Goal: Task Accomplishment & Management: Use online tool/utility

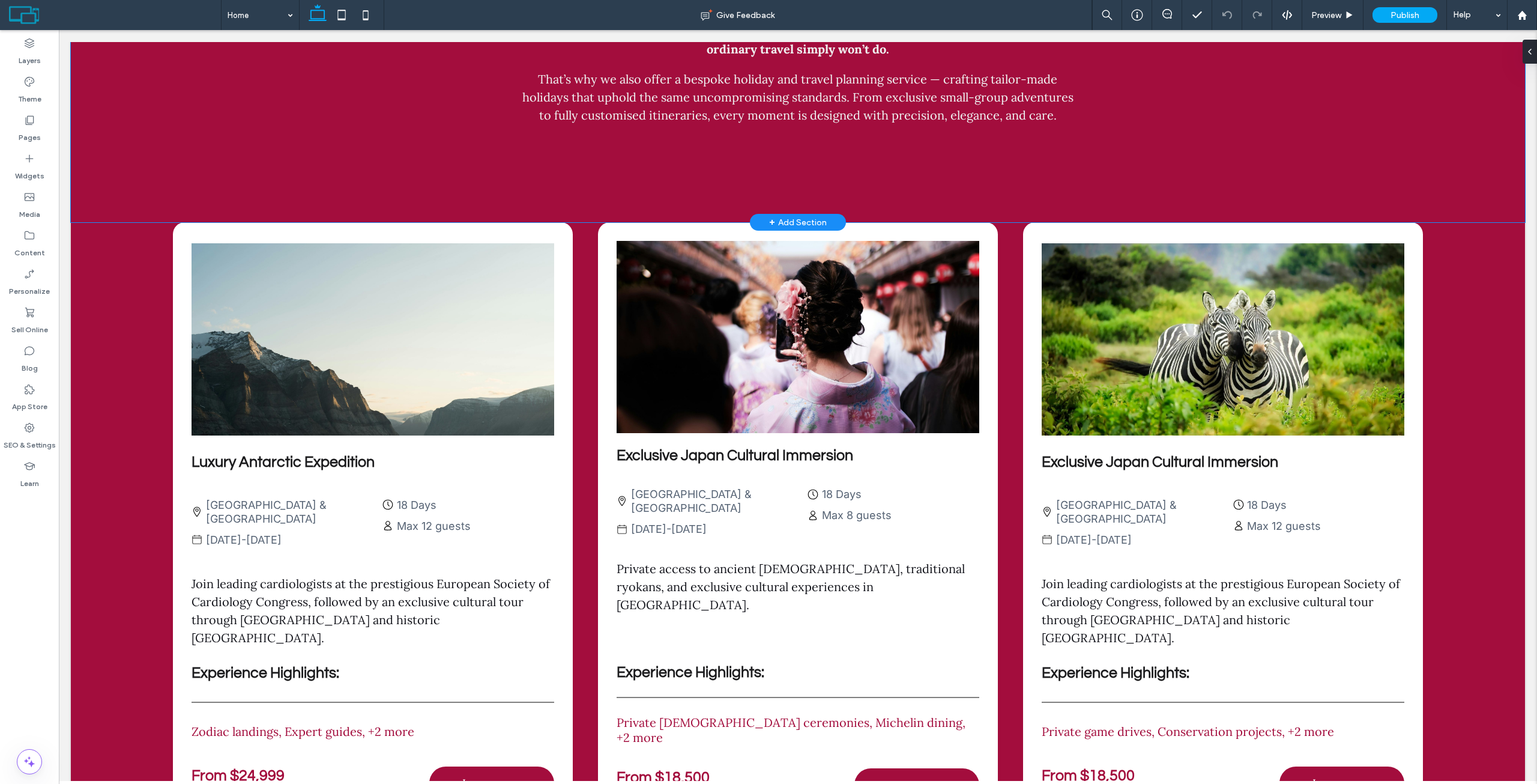
scroll to position [2451, 0]
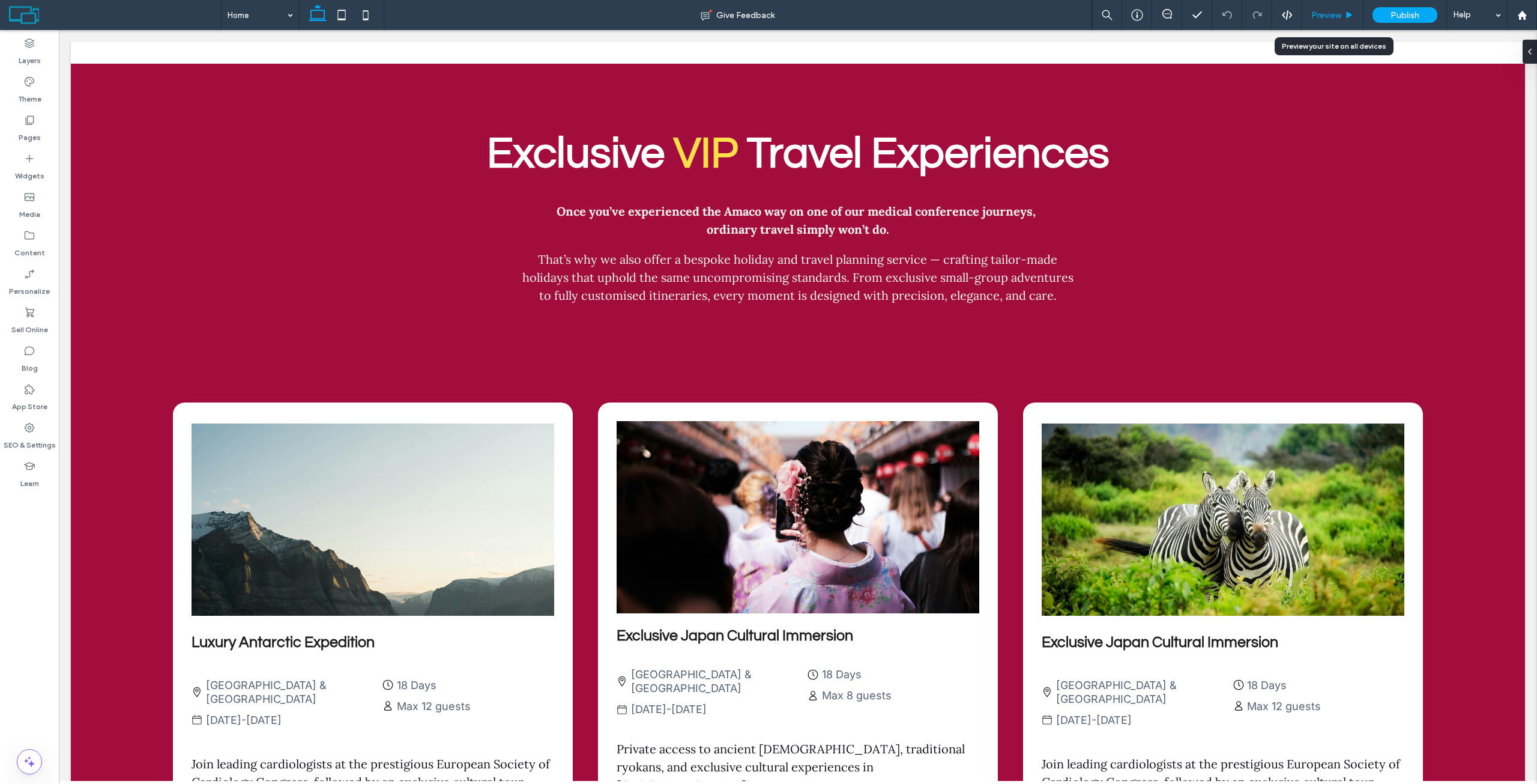
click at [1331, 16] on span "Preview" at bounding box center [1327, 15] width 30 height 10
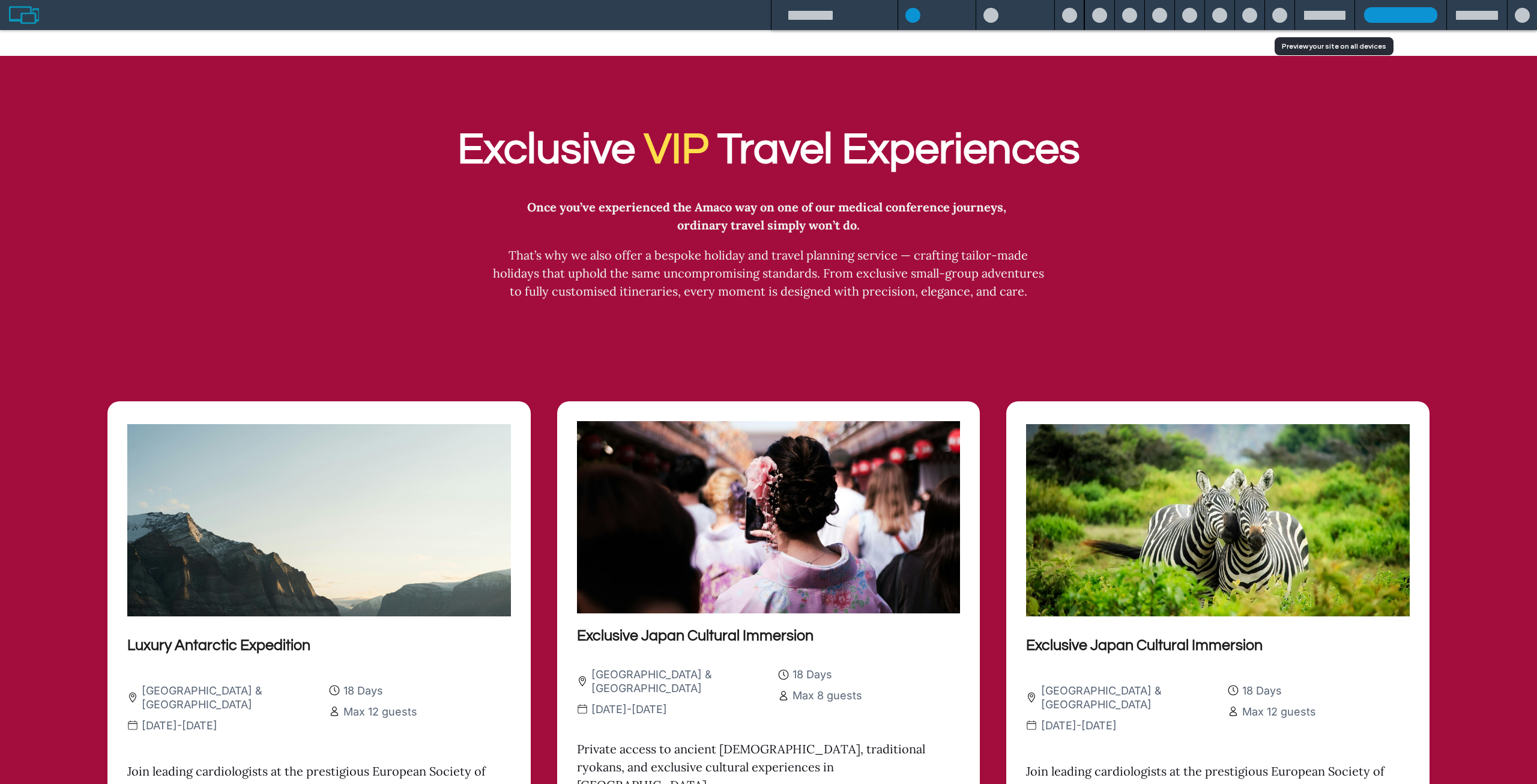
scroll to position [2453, 0]
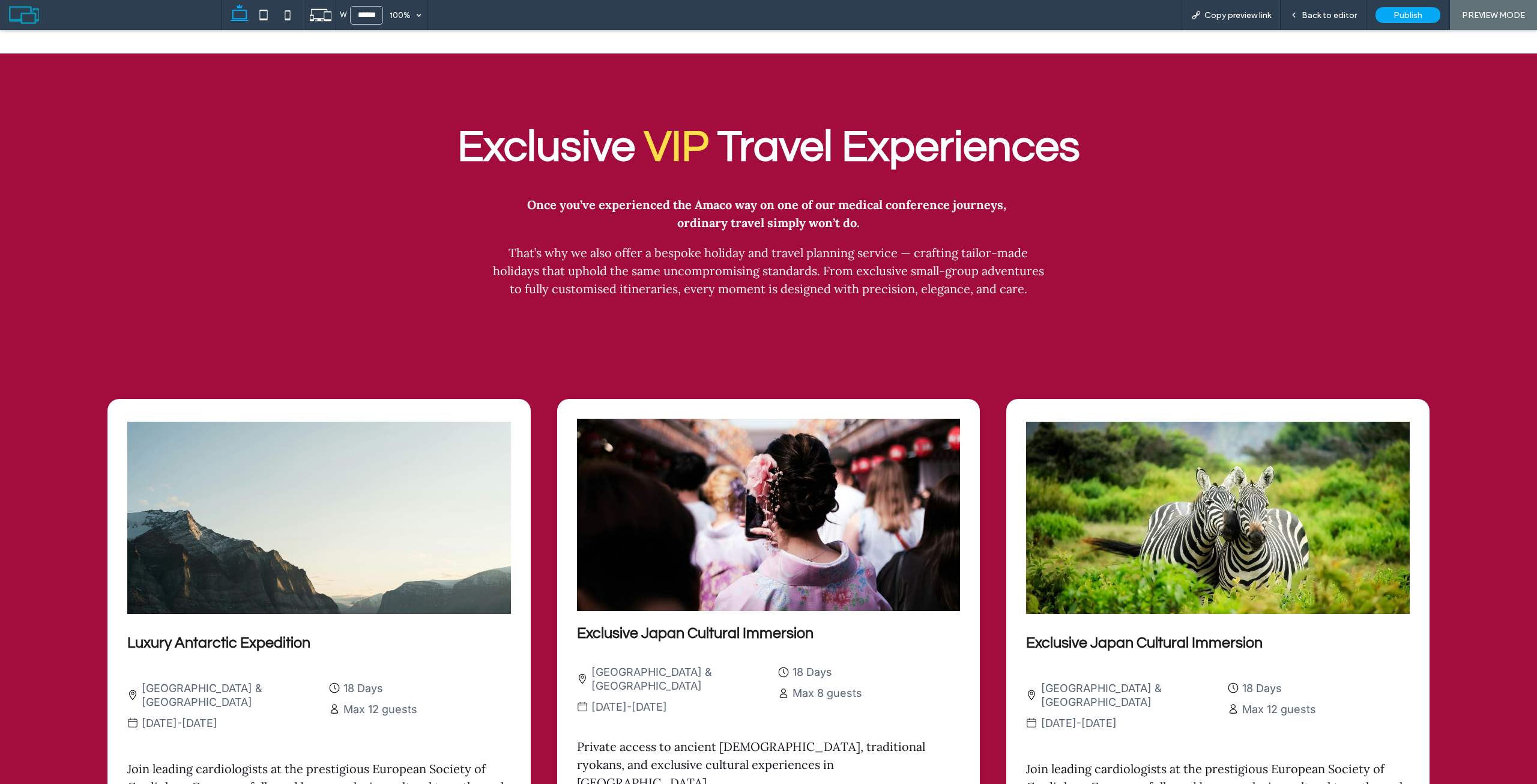
click at [1331, 16] on span "Back to editor" at bounding box center [1330, 15] width 55 height 10
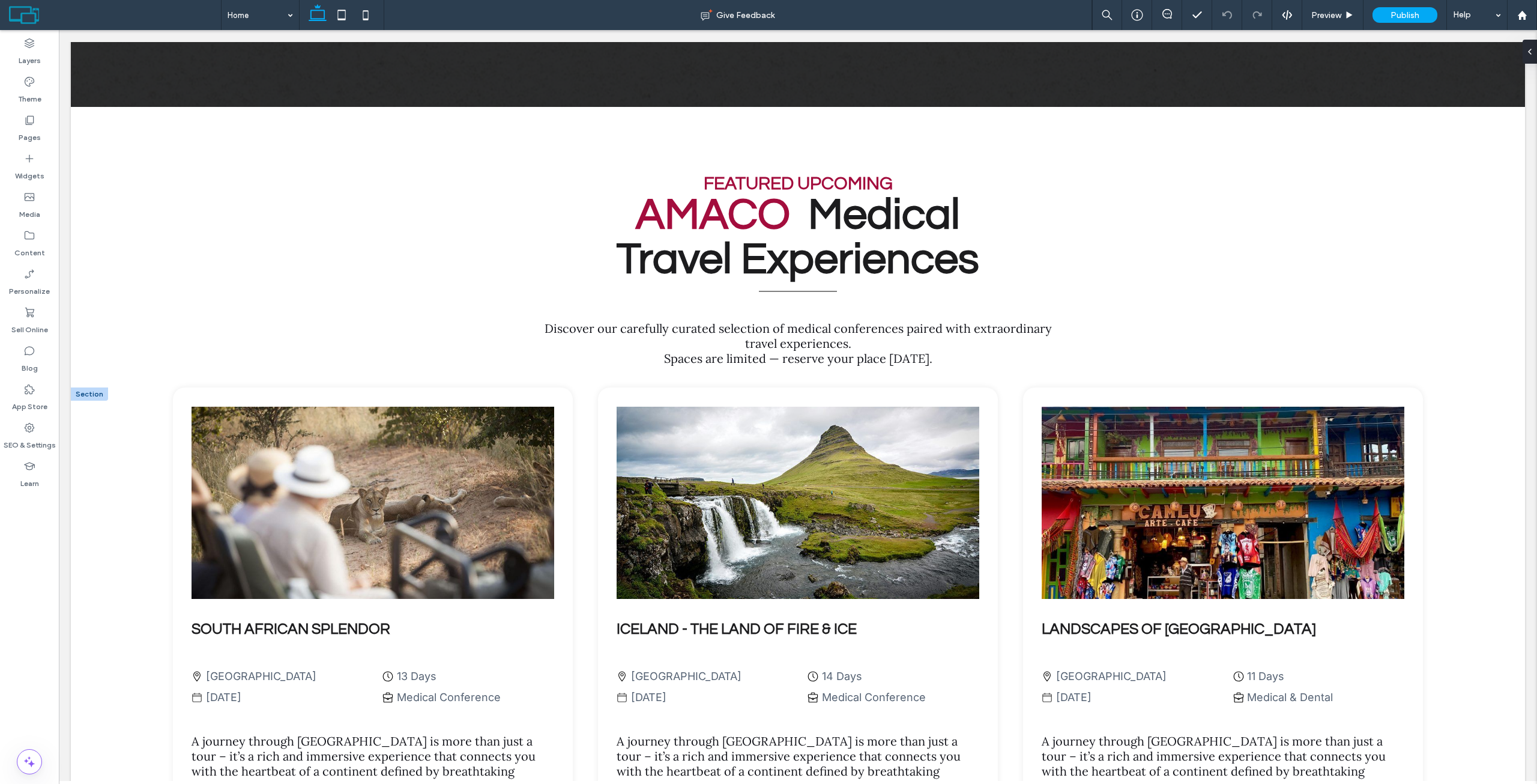
scroll to position [1621, 0]
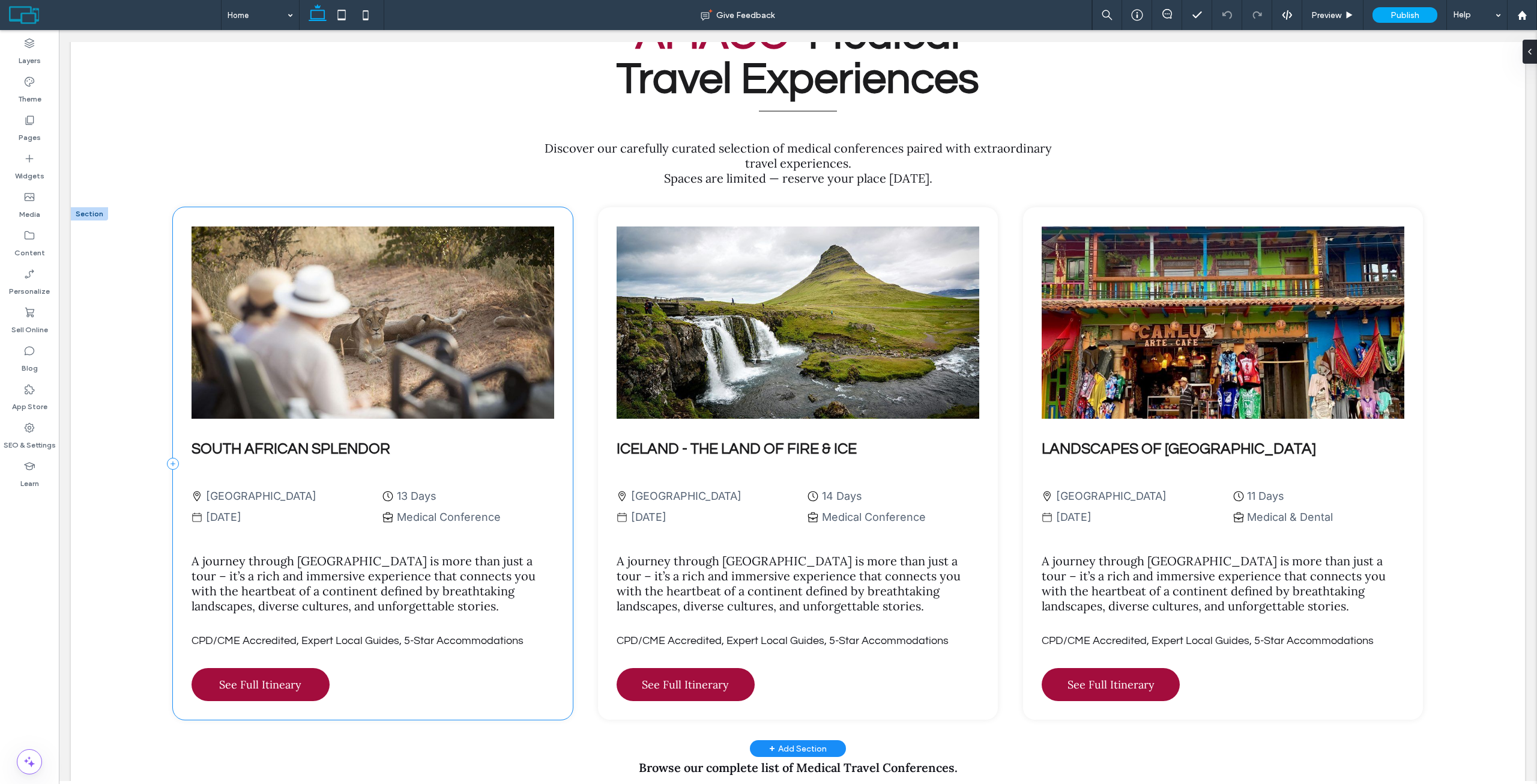
click at [549, 221] on div "SOUTH AFRICAN SPLENDOR [GEOGRAPHIC_DATA] [DATE] 13 Days Medical Conference A jo…" at bounding box center [373, 463] width 401 height 512
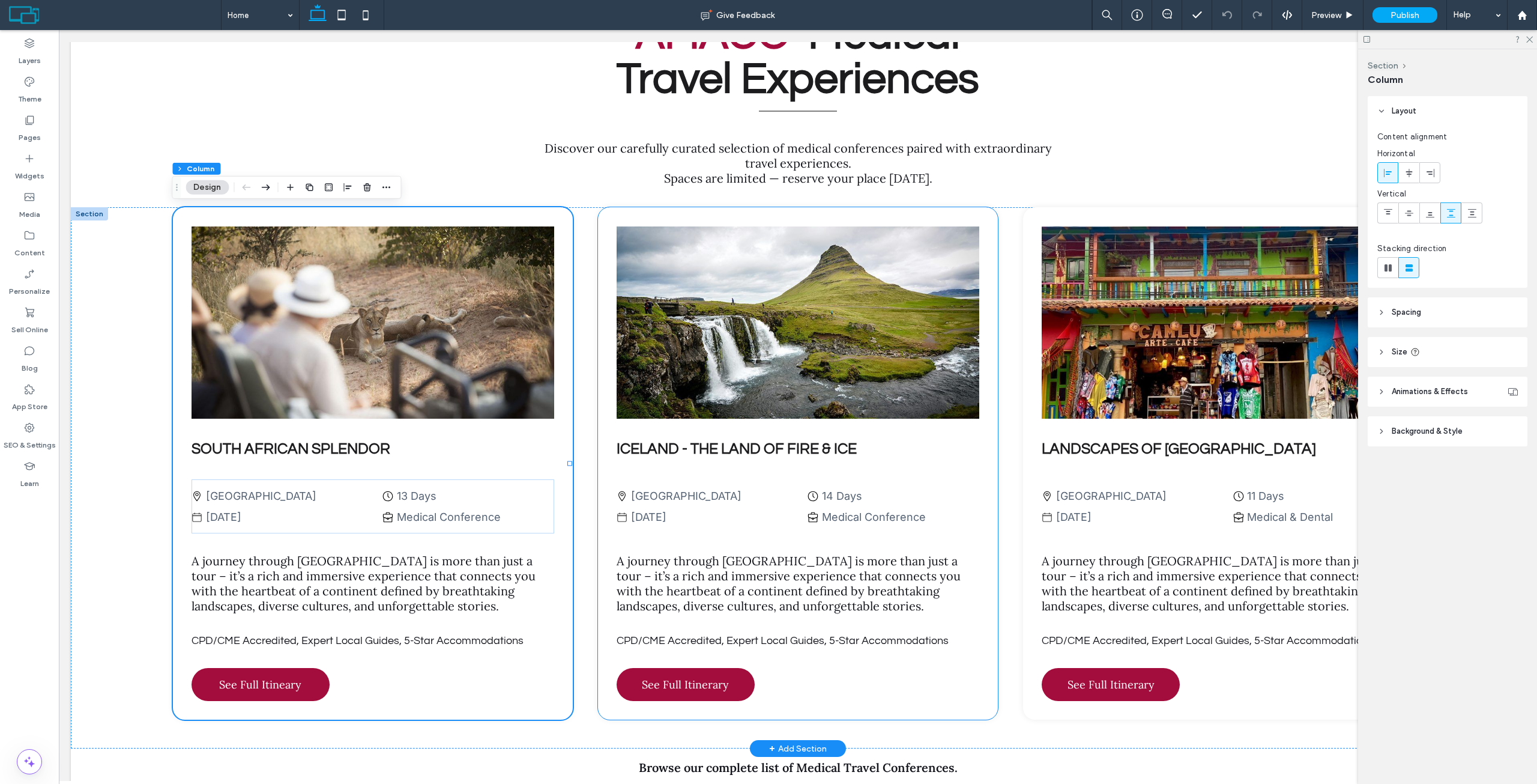
click at [600, 226] on div "ICELAND - THE LAND OF FIRE & ICE [GEOGRAPHIC_DATA] [DATE] 14 Days Medical Confe…" at bounding box center [798, 463] width 401 height 512
click at [558, 221] on div "SOUTH AFRICAN SPLENDOR [GEOGRAPHIC_DATA] [DATE] 13 Days Medical Conference A jo…" at bounding box center [373, 463] width 401 height 512
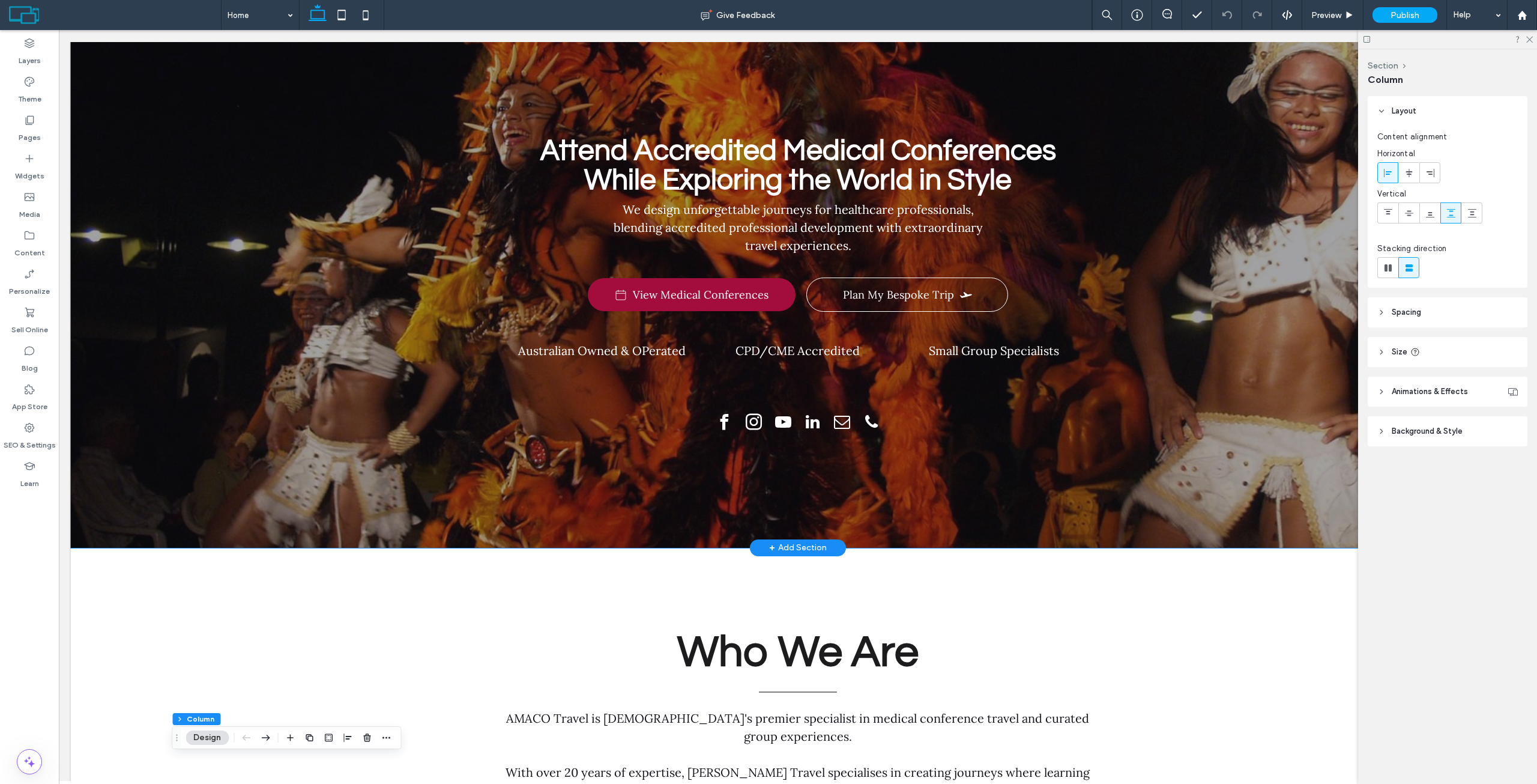
scroll to position [0, 0]
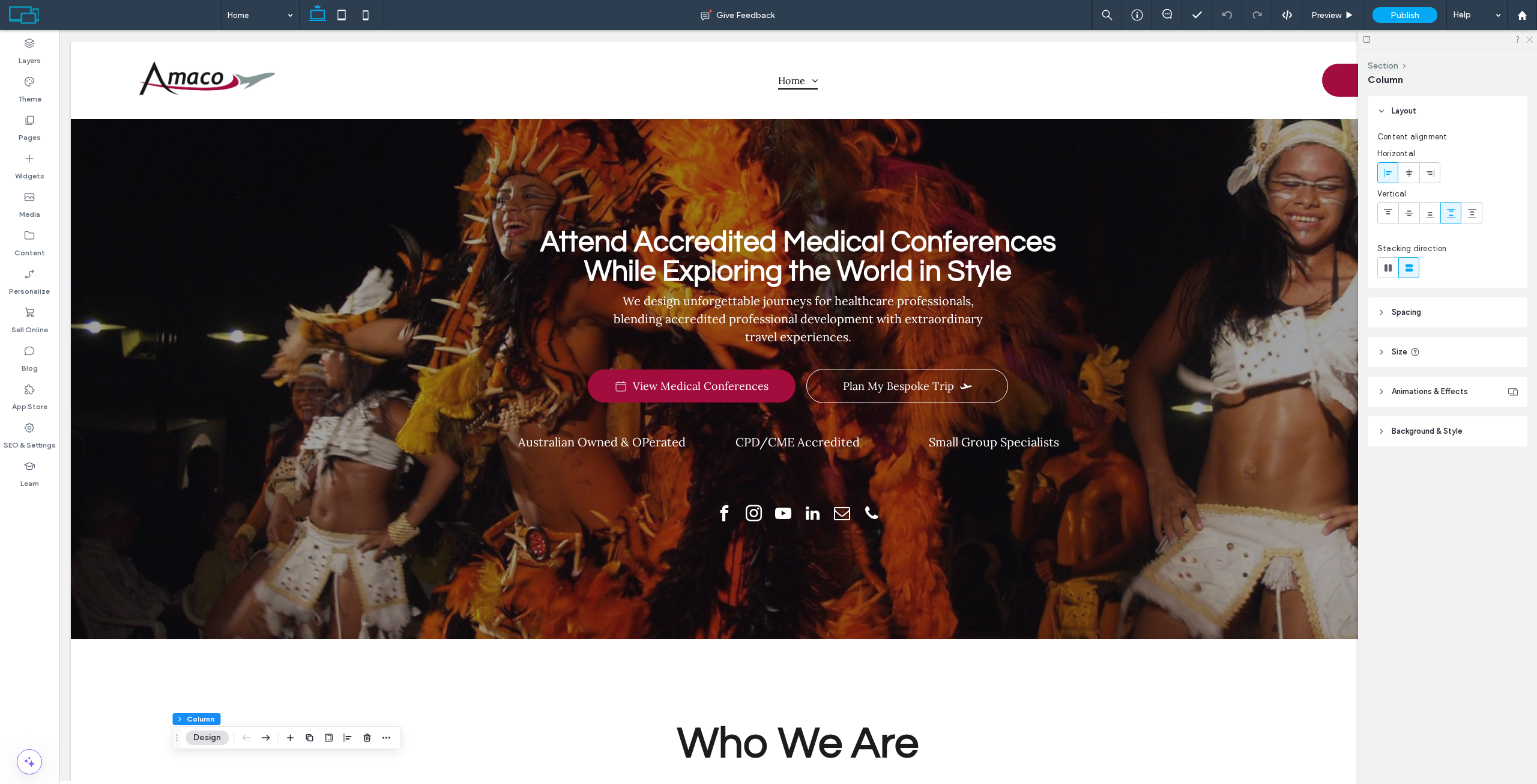
click at [1532, 36] on icon at bounding box center [1529, 39] width 8 height 8
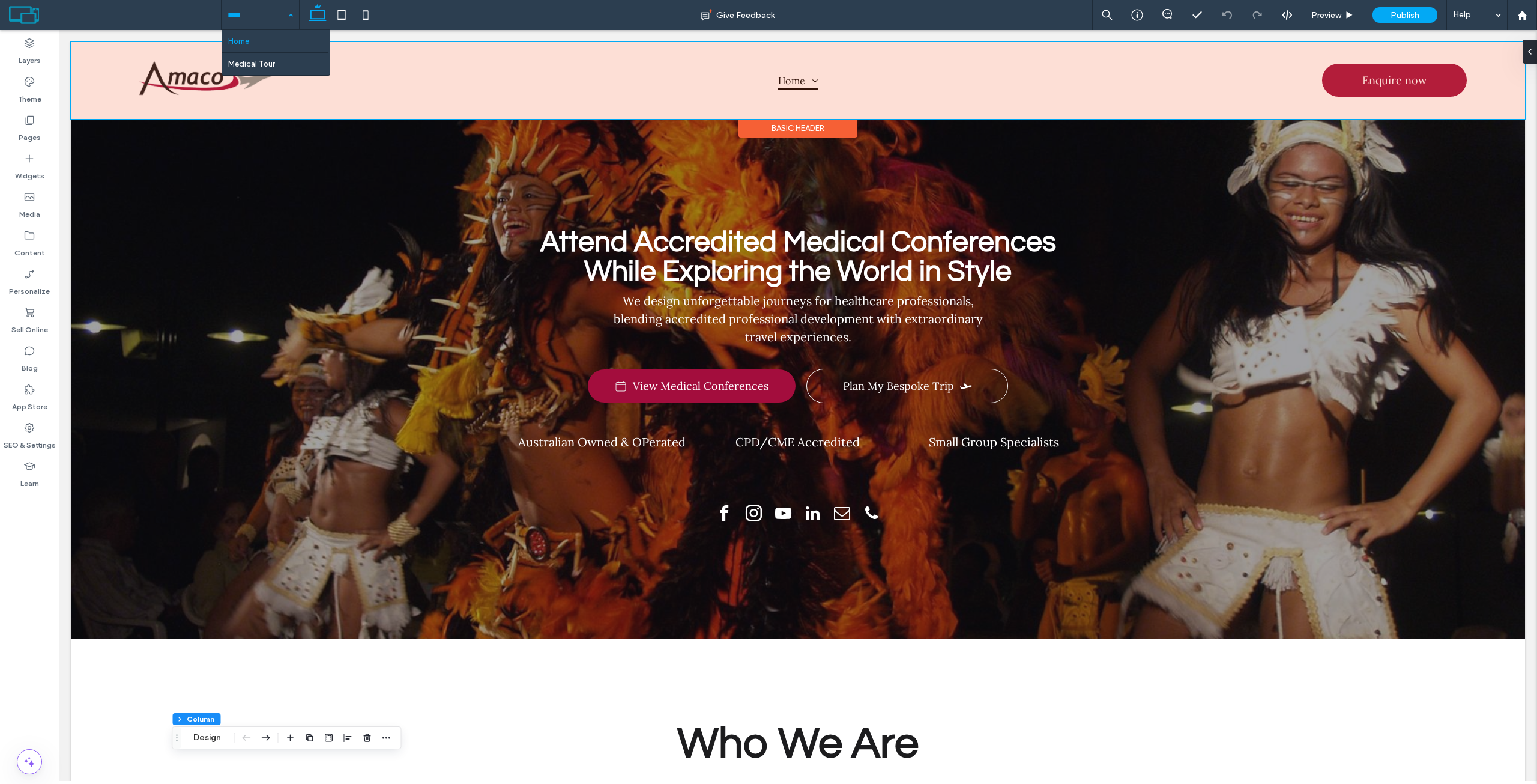
click at [800, 80] on div at bounding box center [798, 80] width 1455 height 77
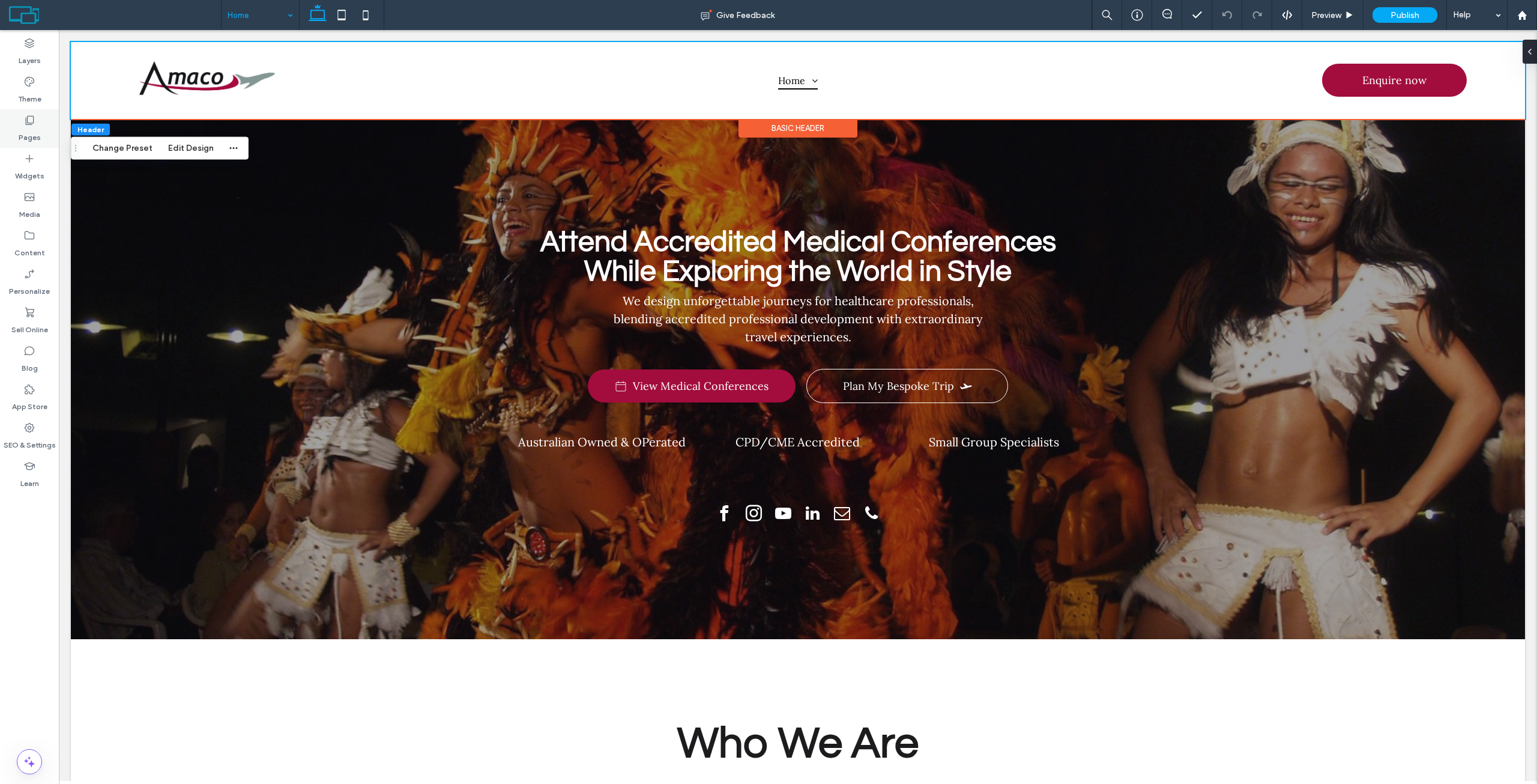
click at [39, 134] on label "Pages" at bounding box center [29, 134] width 22 height 17
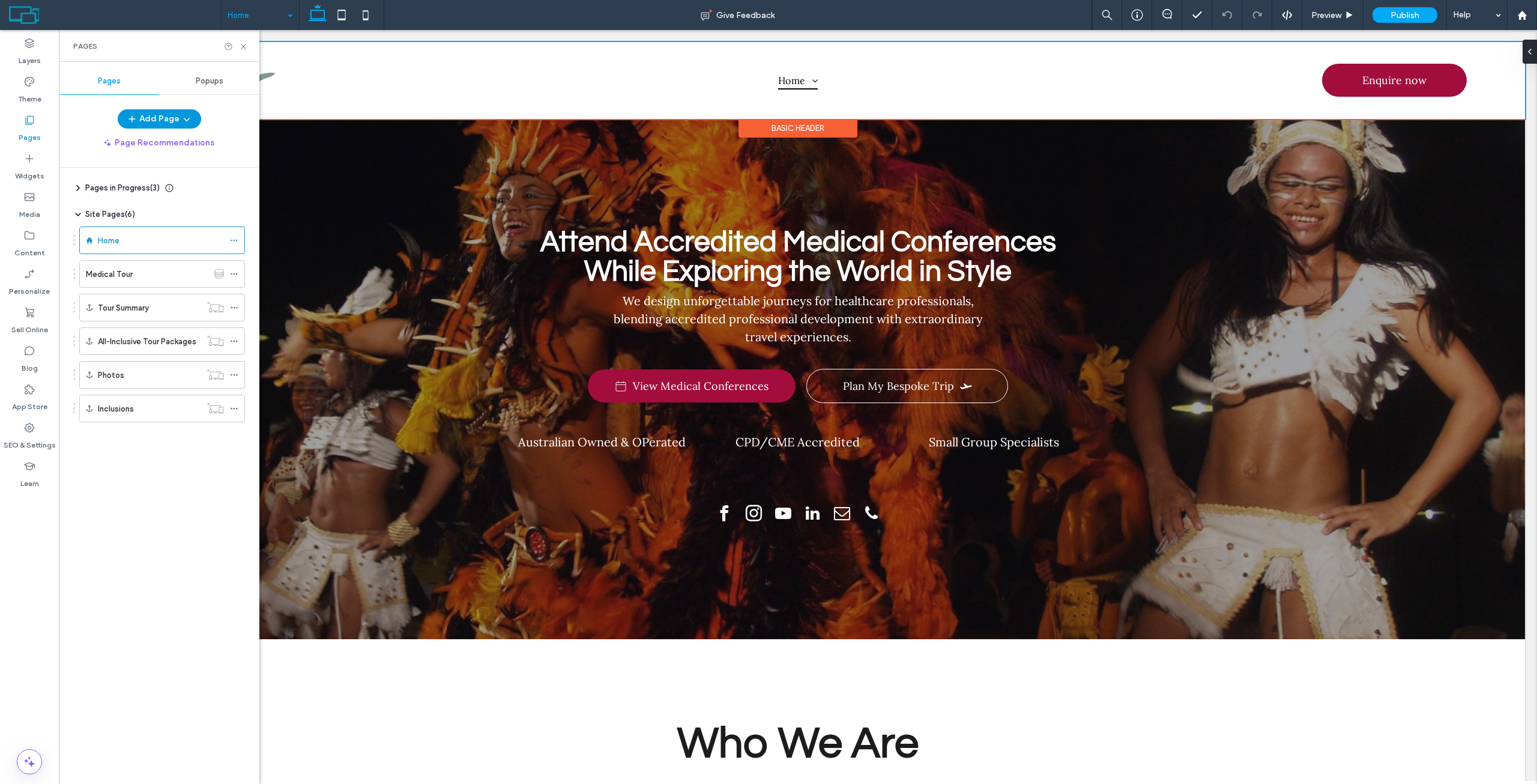
click at [160, 120] on button "Add Page" at bounding box center [159, 118] width 83 height 19
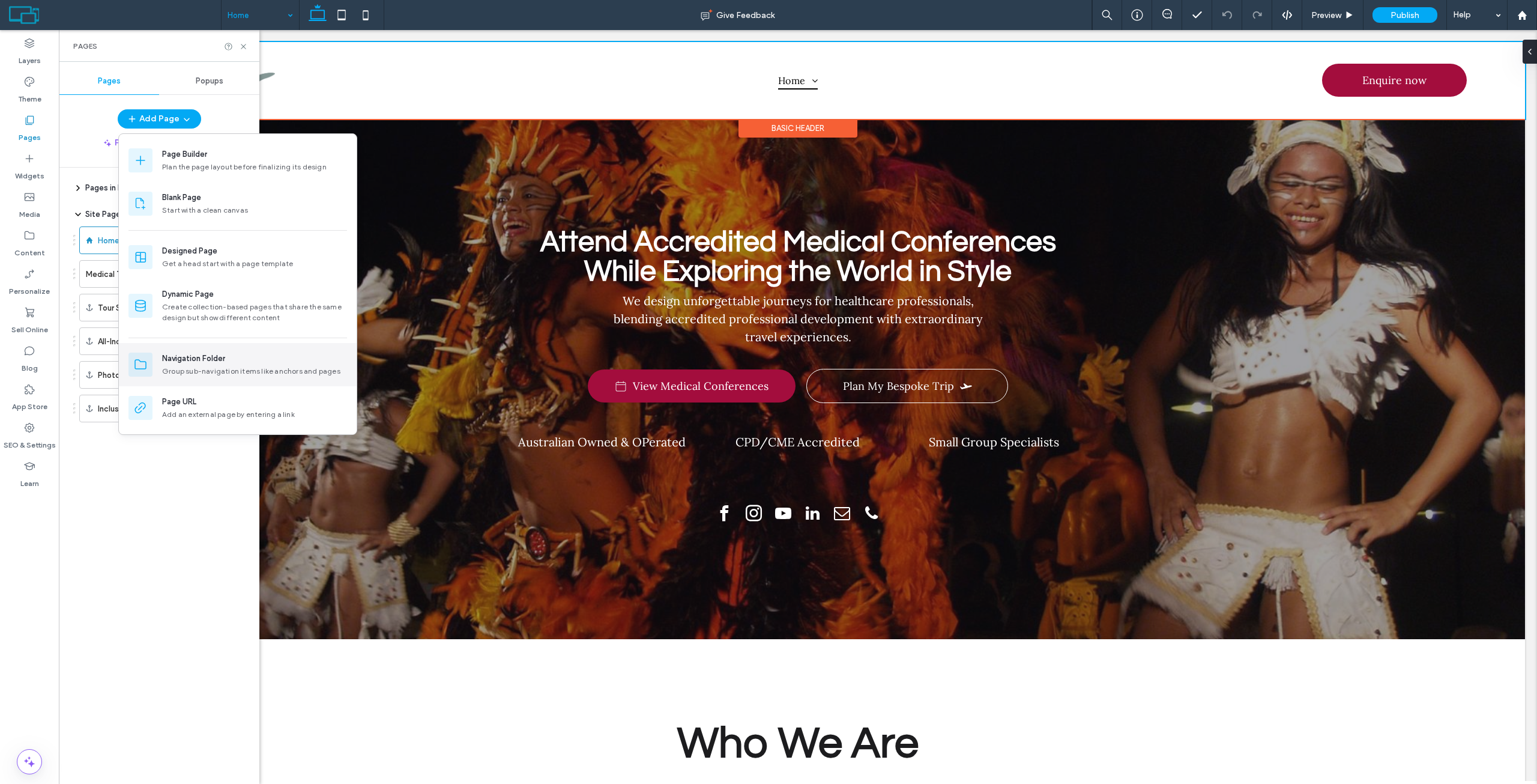
click at [209, 366] on div "Group sub-navigation items like anchors and pages" at bounding box center [254, 370] width 185 height 10
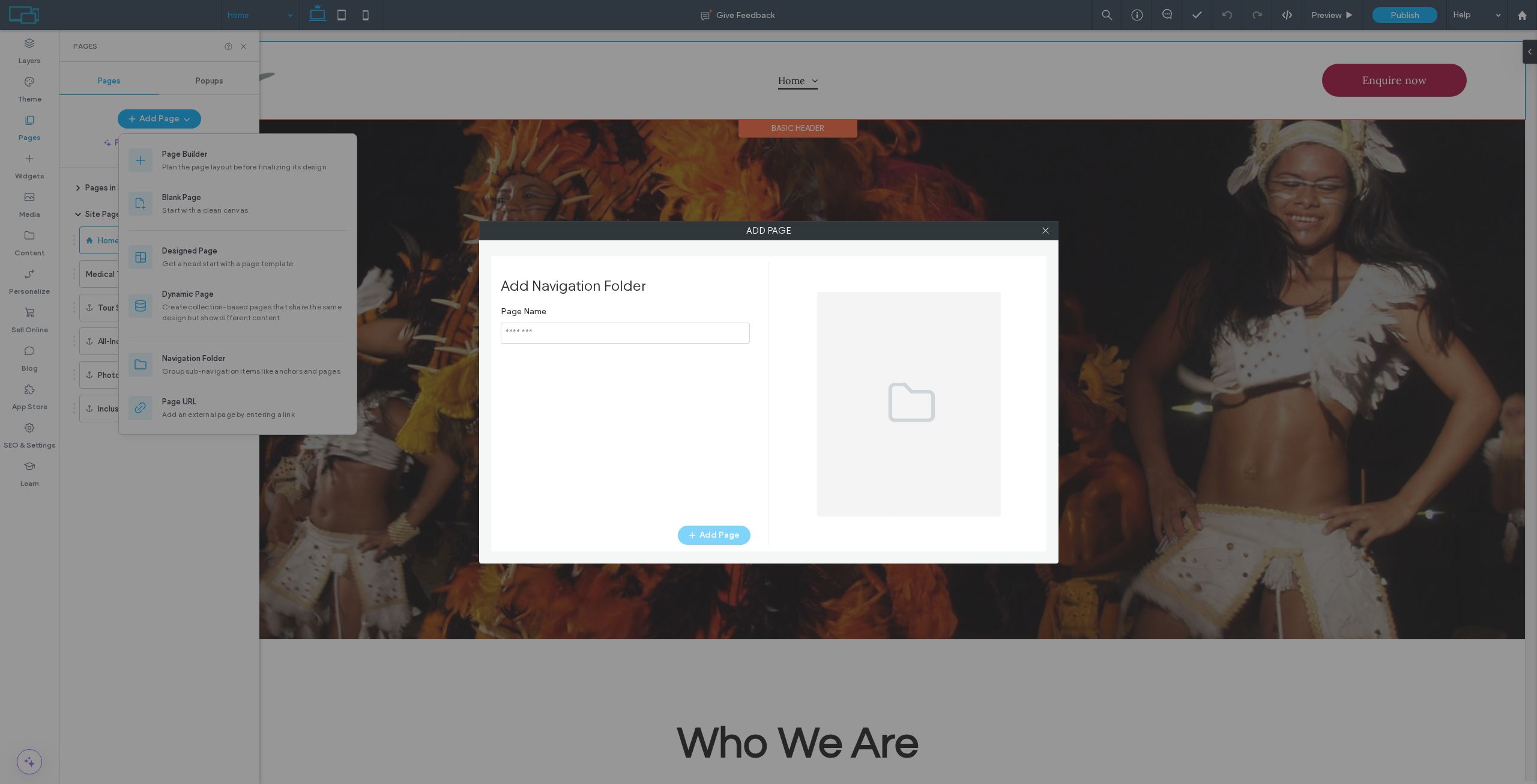
click at [536, 346] on div "Page Name Add Page" at bounding box center [626, 406] width 250 height 213
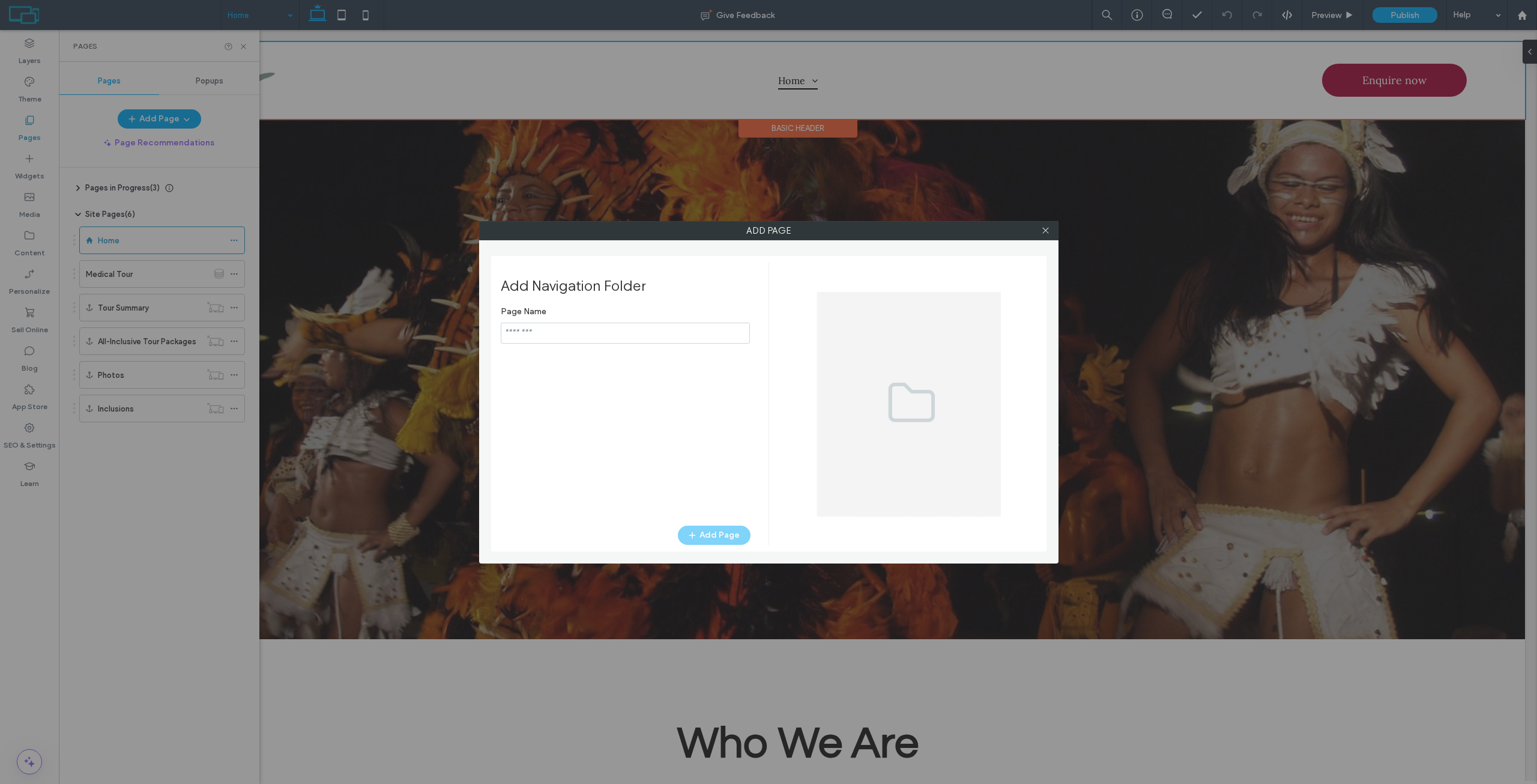
click at [539, 342] on input "notEmpty" at bounding box center [625, 333] width 249 height 21
type input "*"
type input "**********"
click at [713, 533] on button "Add Page" at bounding box center [714, 535] width 73 height 19
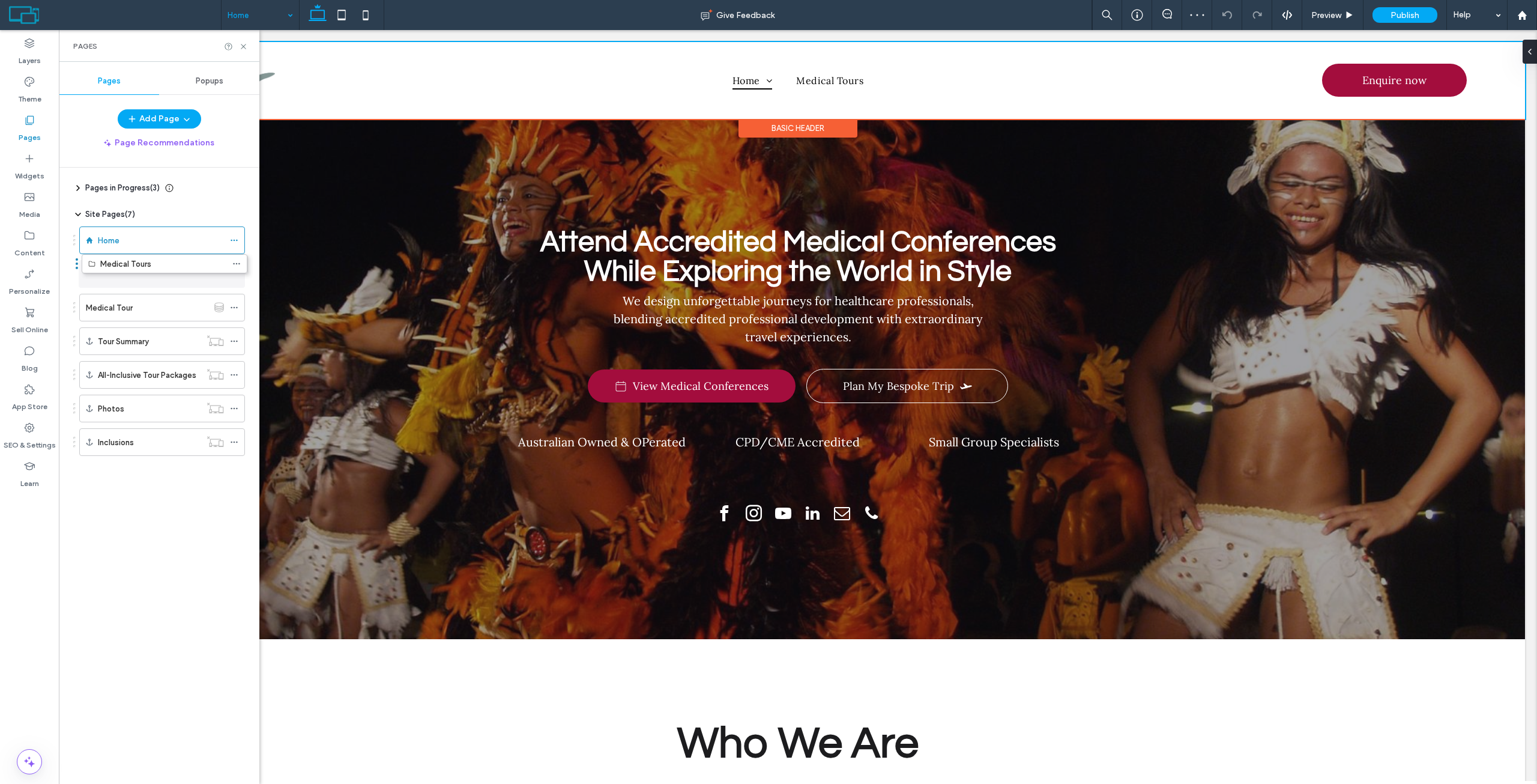
drag, startPoint x: 203, startPoint y: 313, endPoint x: 174, endPoint y: 274, distance: 48.6
click at [235, 298] on icon at bounding box center [234, 301] width 9 height 9
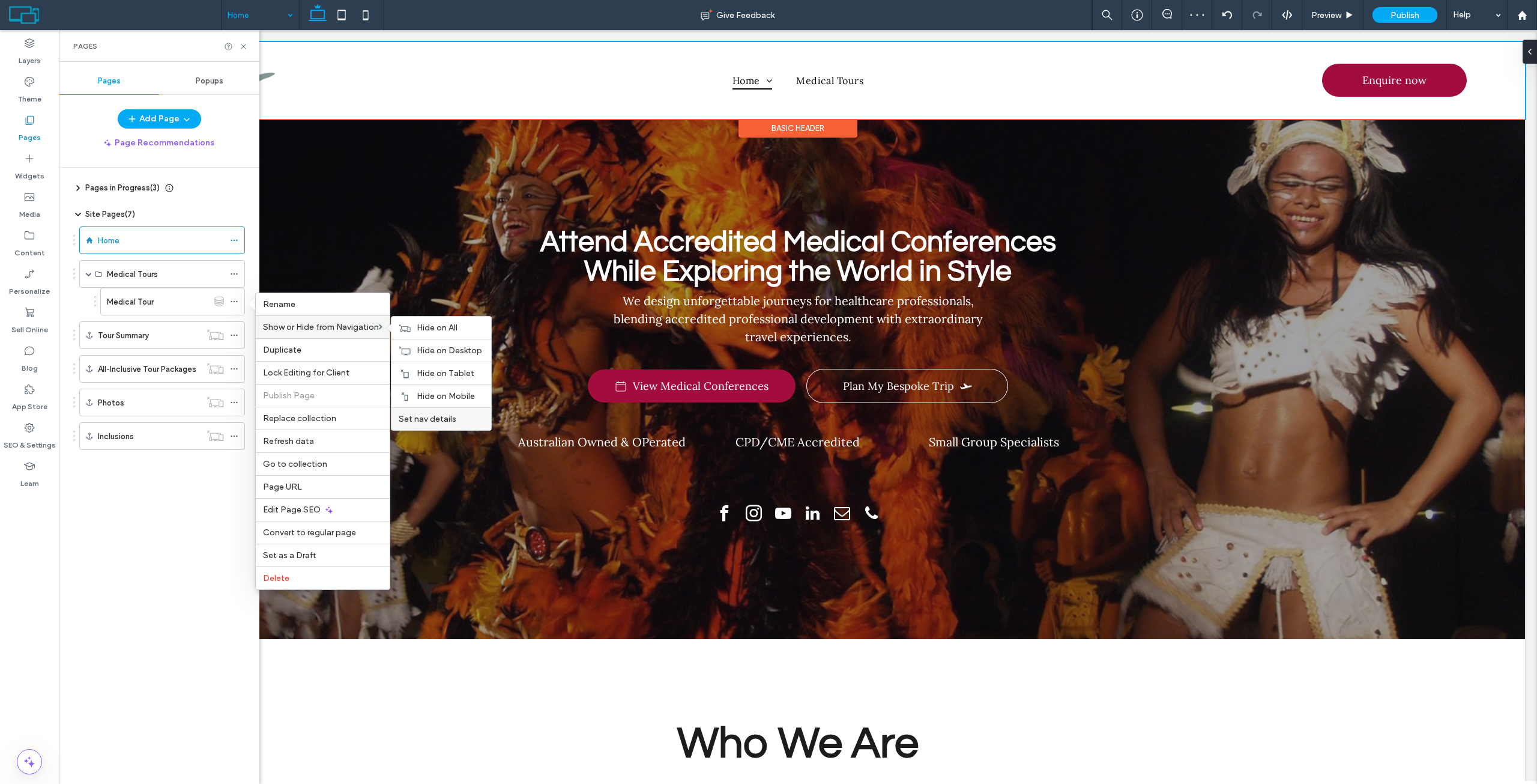
click at [433, 416] on span "Set nav details" at bounding box center [427, 419] width 58 height 10
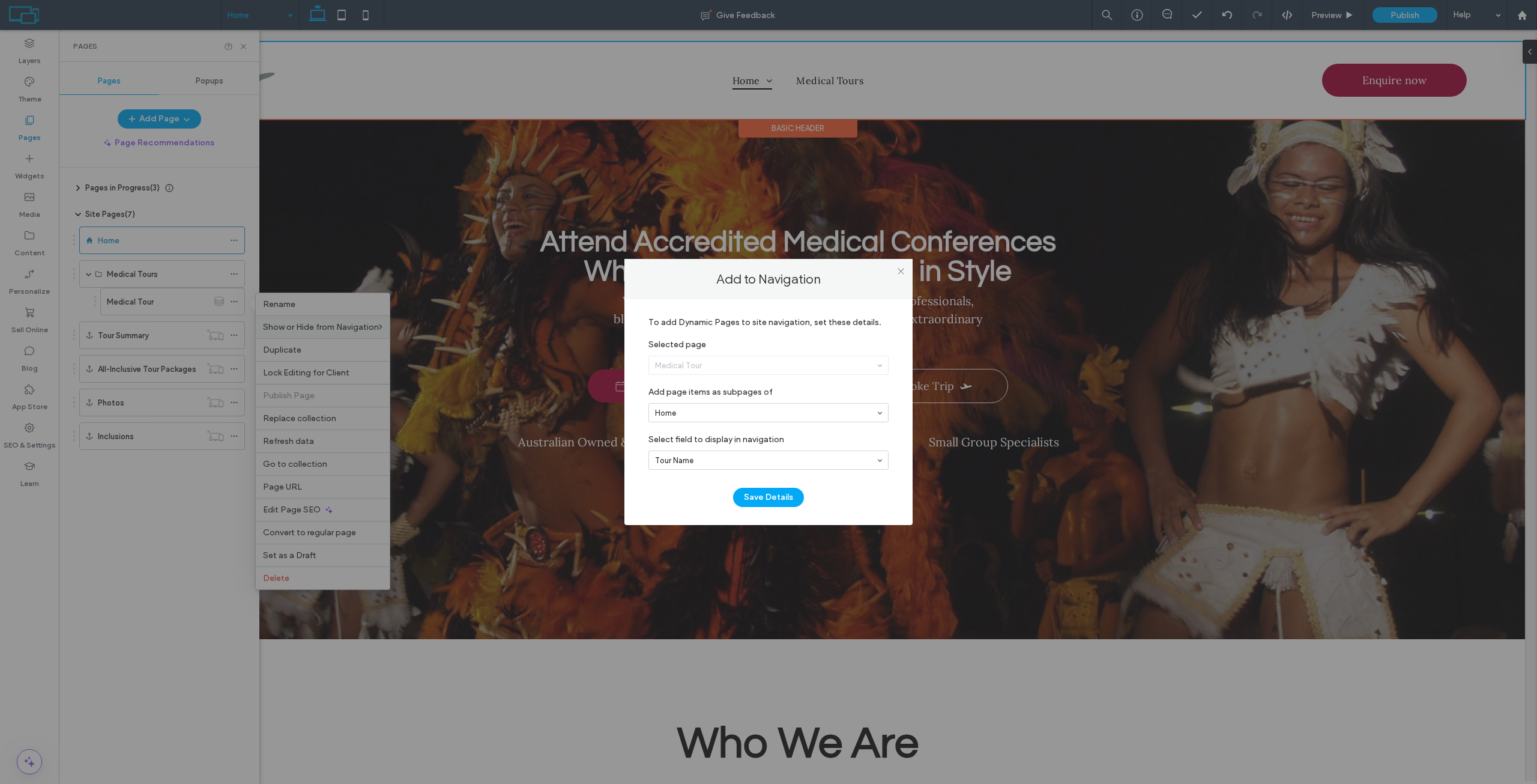
click at [686, 403] on div "Home" at bounding box center [769, 413] width 241 height 19
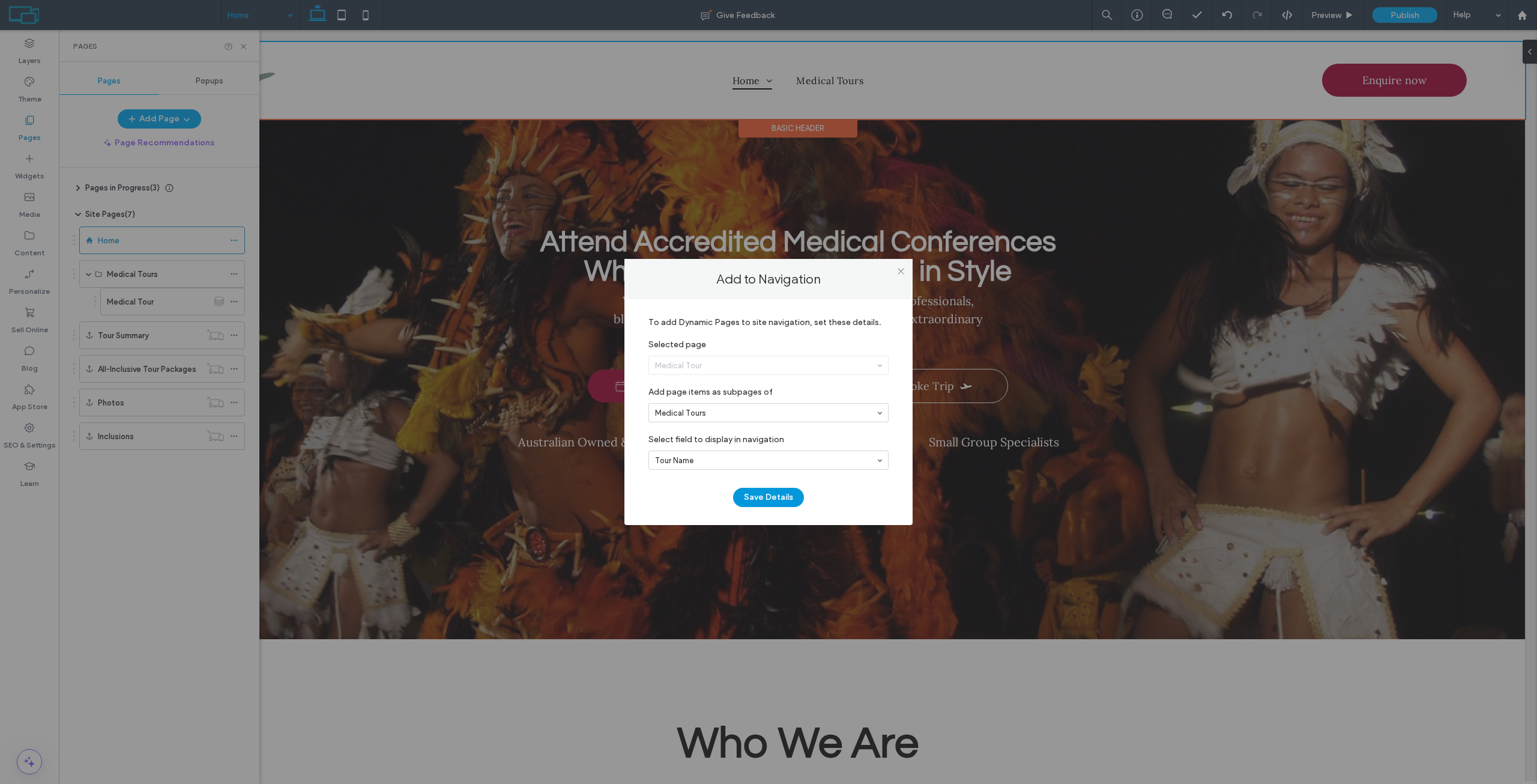
click at [773, 498] on button "Save Details" at bounding box center [768, 497] width 71 height 19
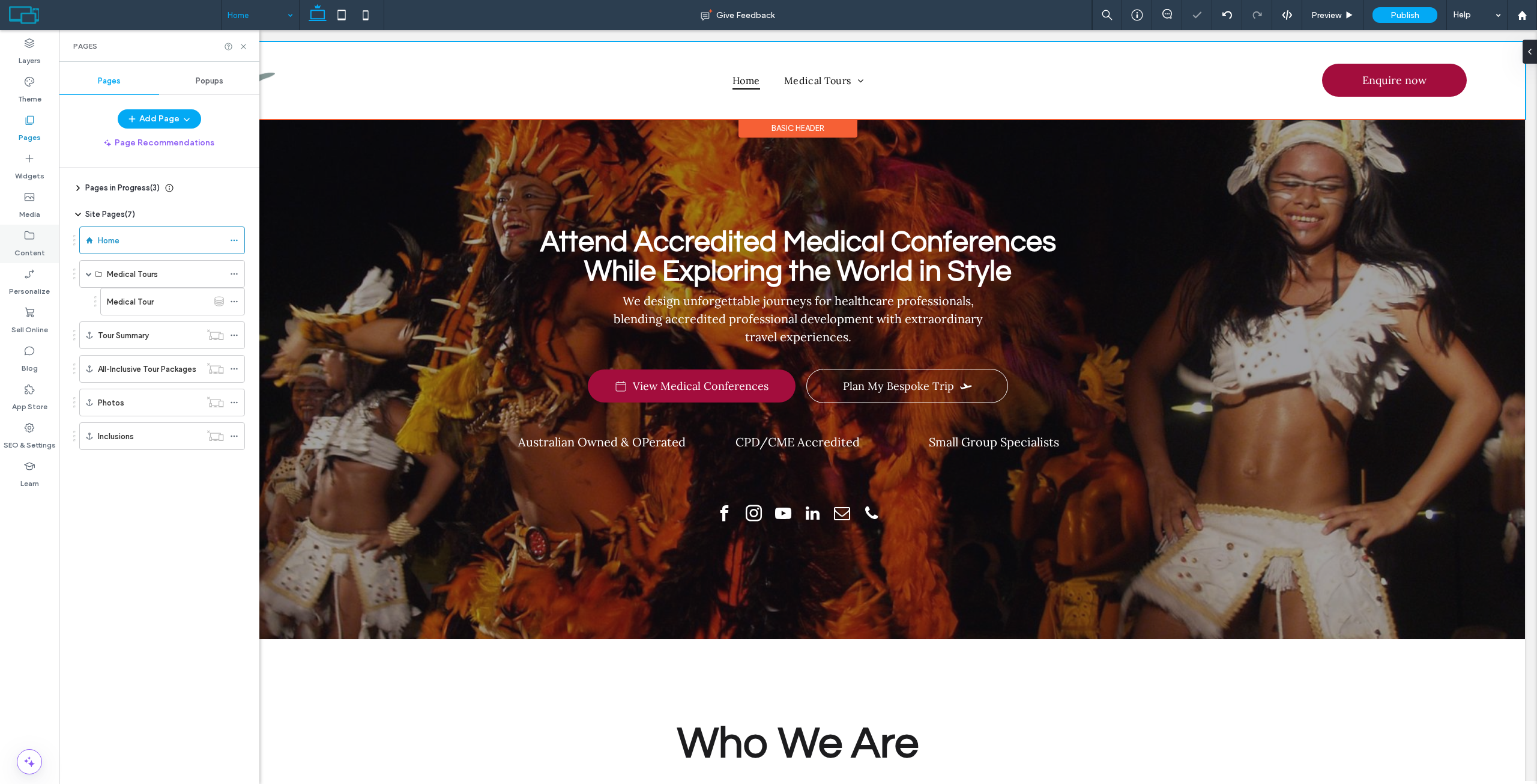
click at [23, 236] on div "Content" at bounding box center [29, 243] width 59 height 39
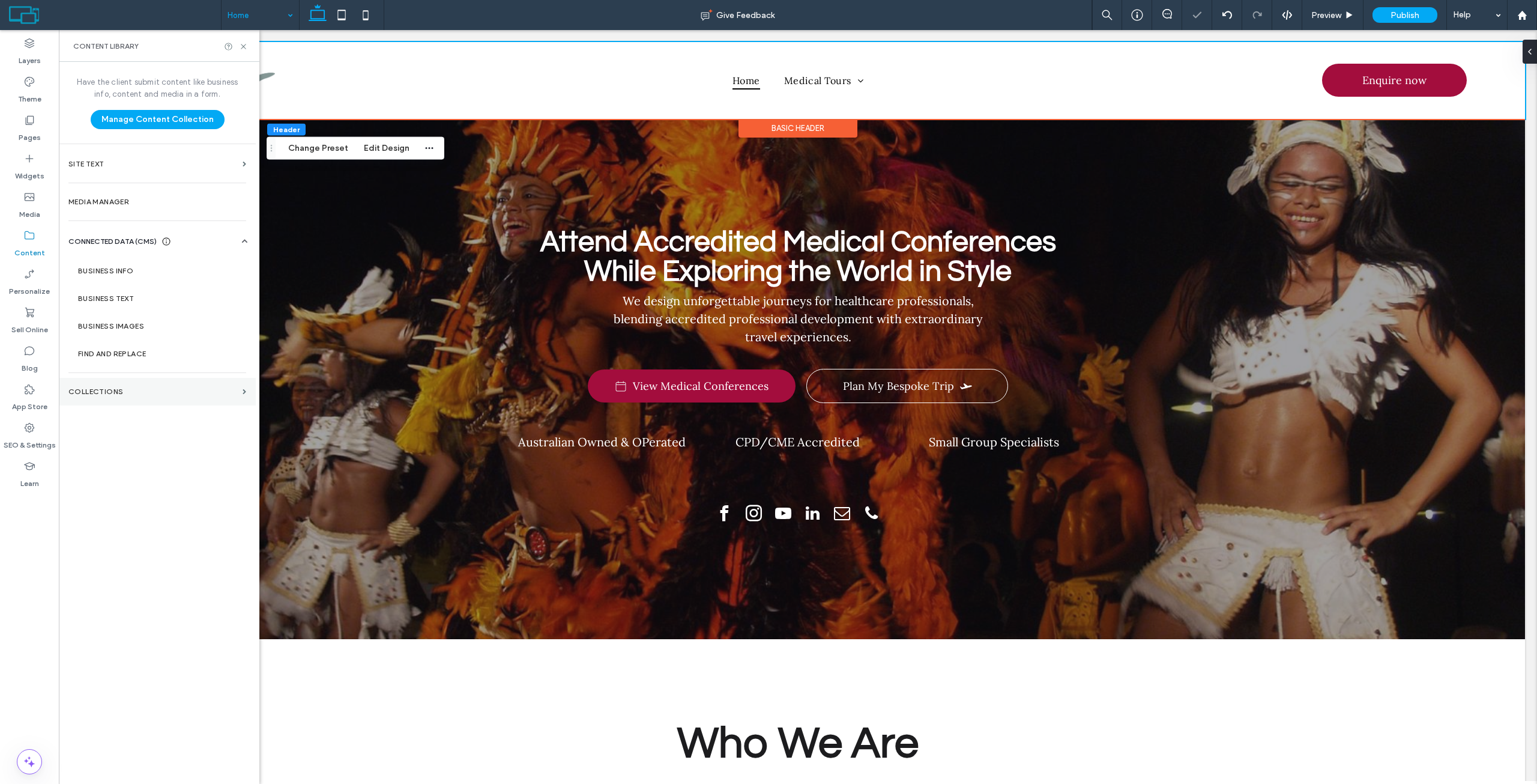
click at [150, 389] on label "Collections" at bounding box center [152, 391] width 170 height 9
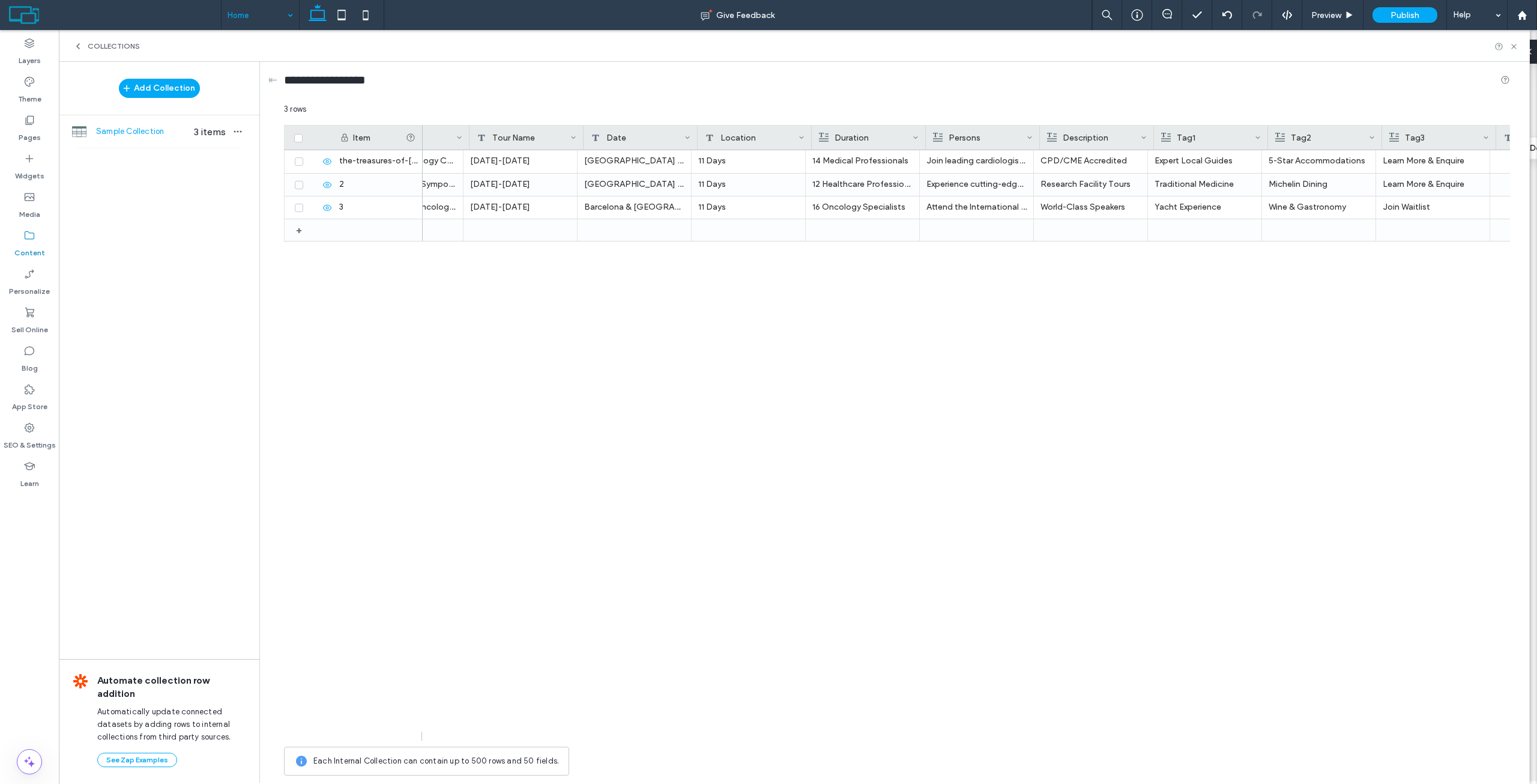
scroll to position [0, 237]
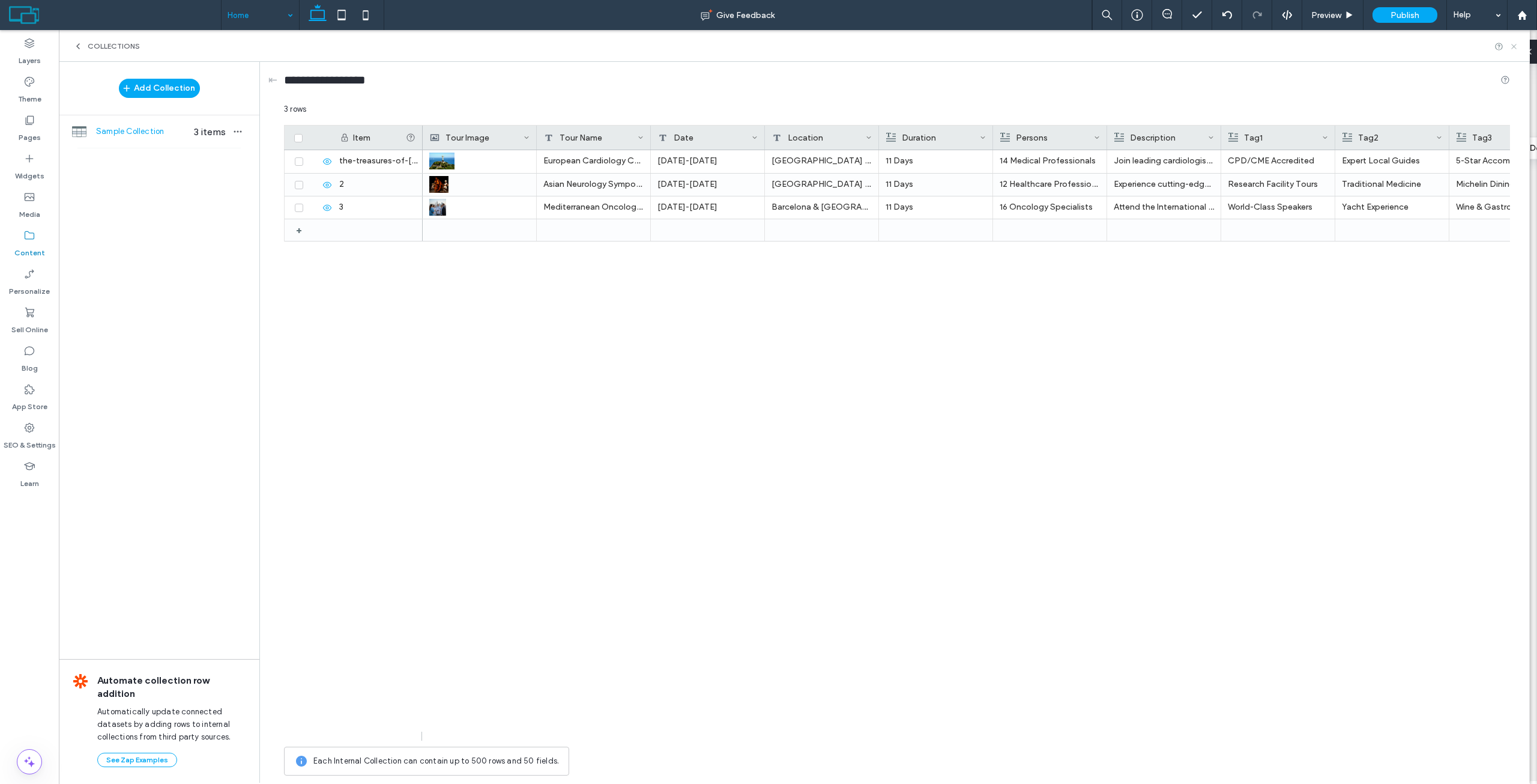
click at [1517, 47] on icon at bounding box center [1514, 46] width 9 height 9
